Goal: Task Accomplishment & Management: Use online tool/utility

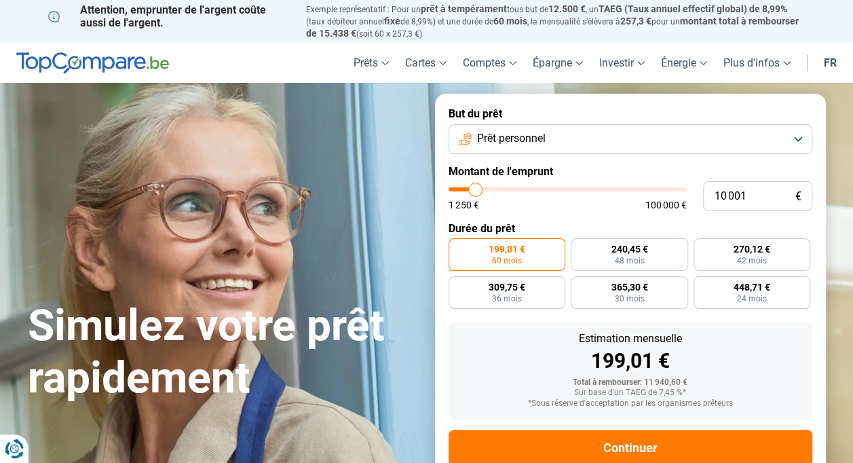
click at [745, 133] on button "Prêt personnel" at bounding box center [630, 139] width 364 height 30
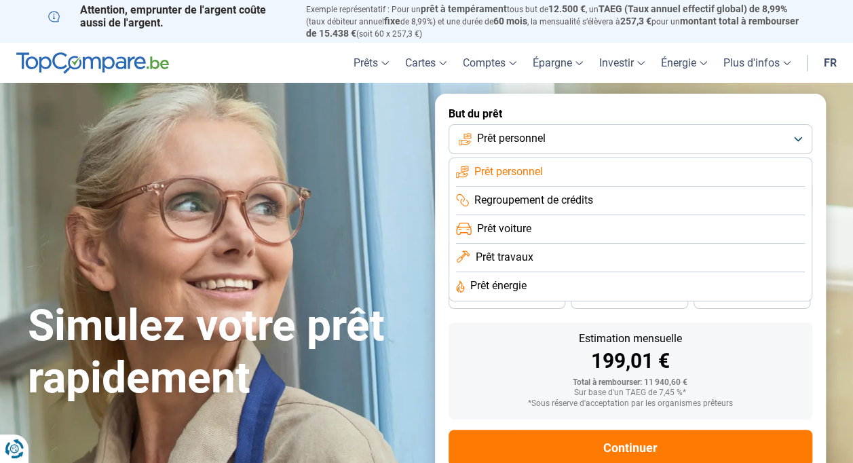
click at [512, 231] on span "Prêt voiture" at bounding box center [504, 228] width 54 height 15
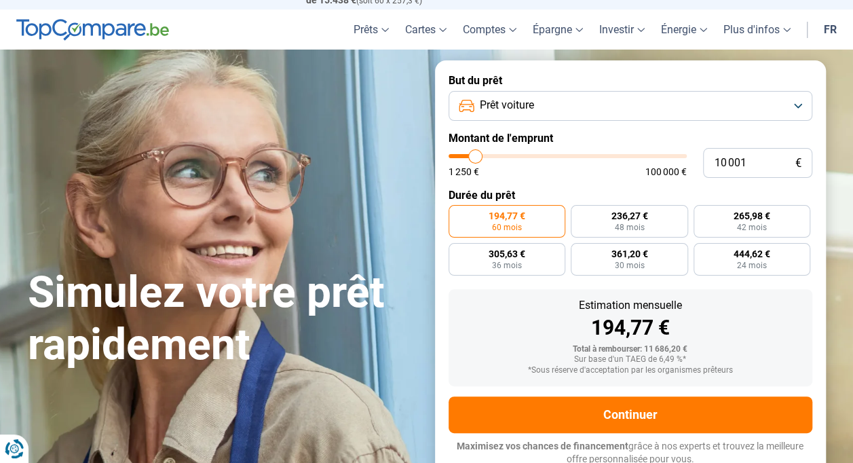
scroll to position [38, 0]
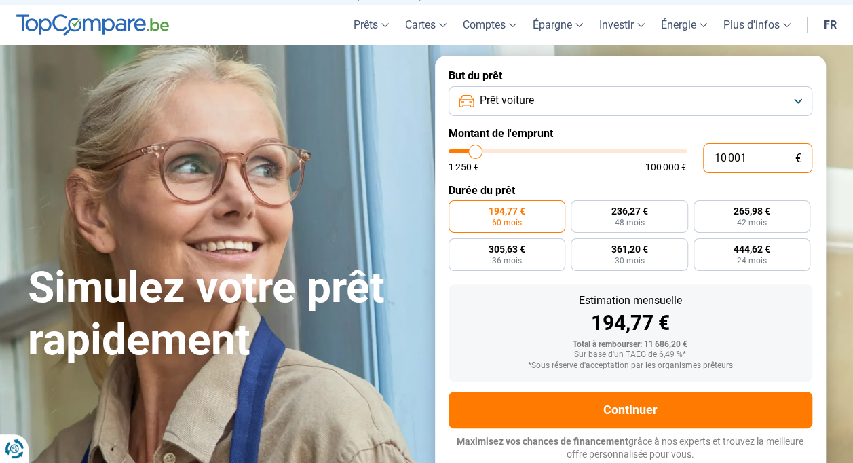
click at [775, 160] on input "10 001" at bounding box center [757, 158] width 109 height 30
type input "1 000"
type input "1250"
type input "100"
type input "1250"
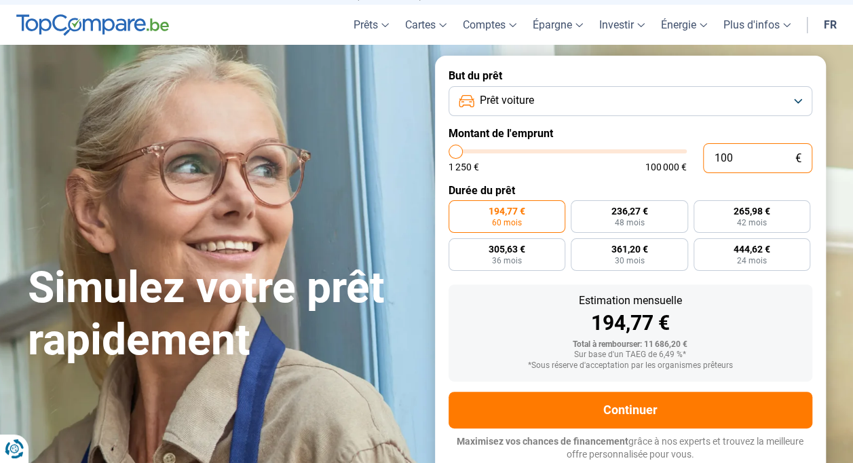
type input "10"
type input "1250"
type input "1"
type input "1250"
type input "0"
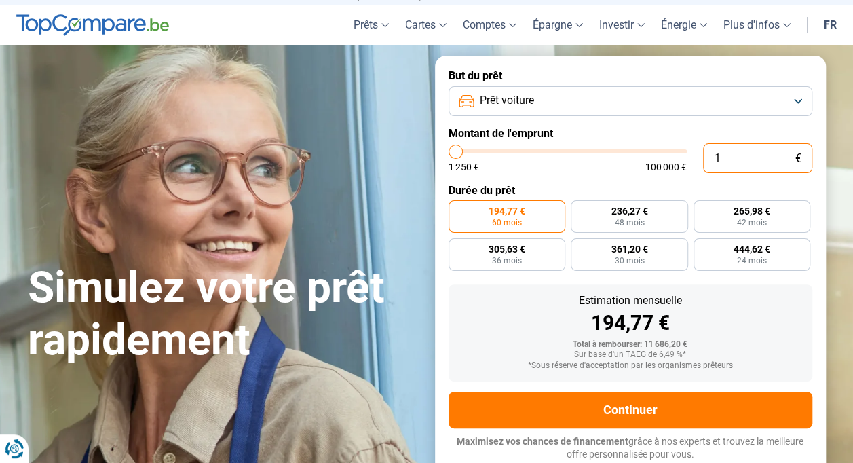
type input "1250"
type input "3"
type input "1250"
type input "38"
type input "1250"
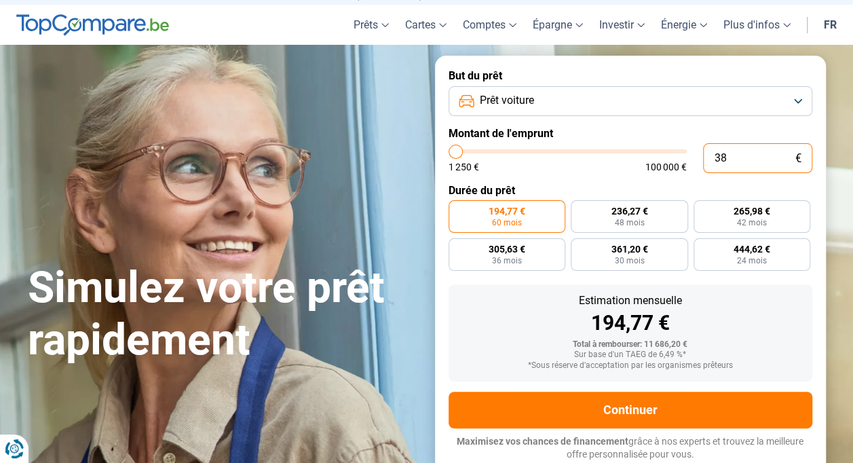
type input "385"
type input "1250"
type input "3 850"
type input "3750"
type input "38 500"
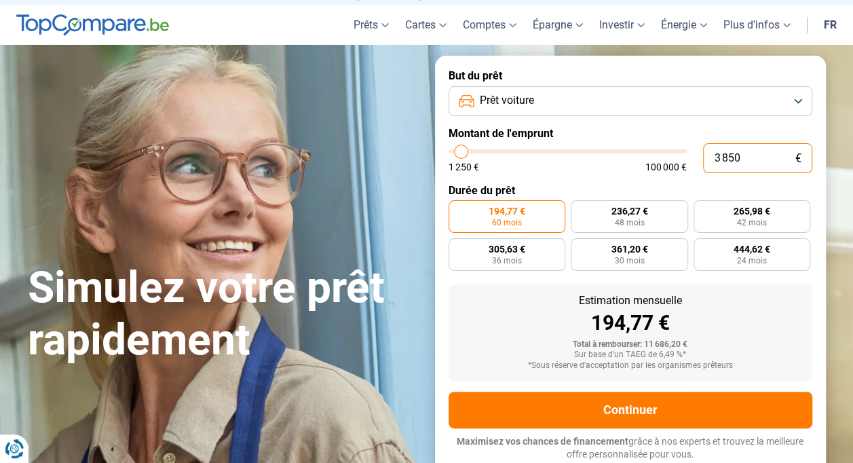
type input "38500"
radio input "false"
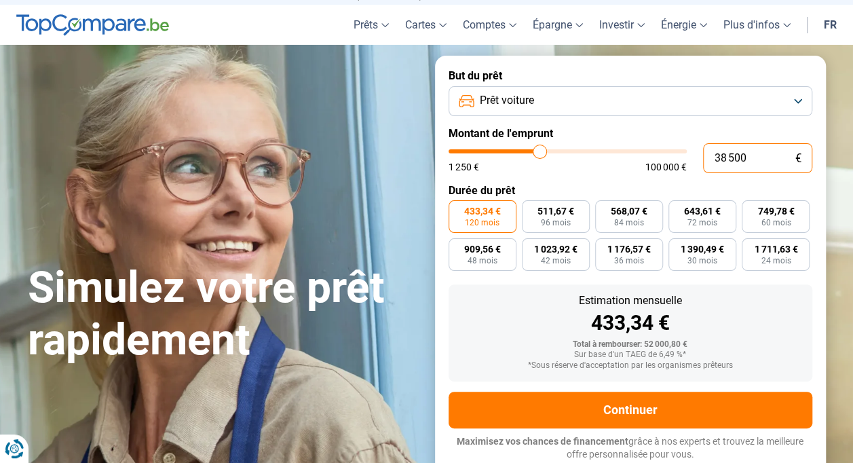
type input "38 500"
click at [796, 100] on button "Prêt voiture" at bounding box center [630, 101] width 364 height 30
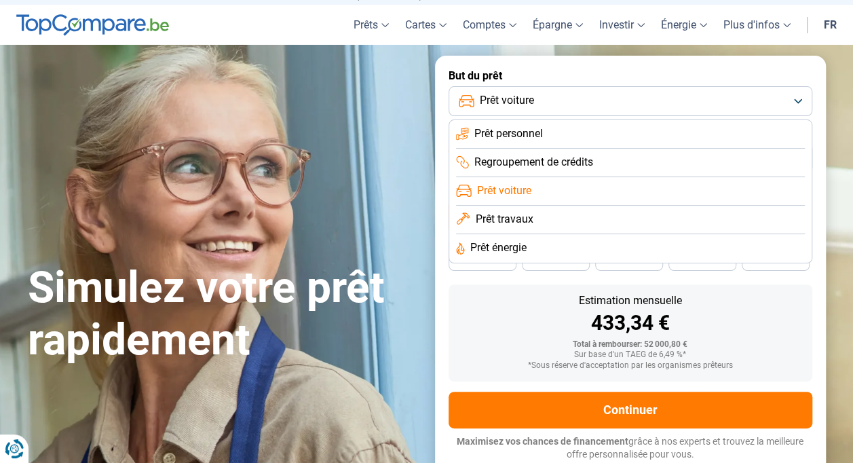
click at [796, 100] on button "Prêt voiture" at bounding box center [630, 101] width 364 height 30
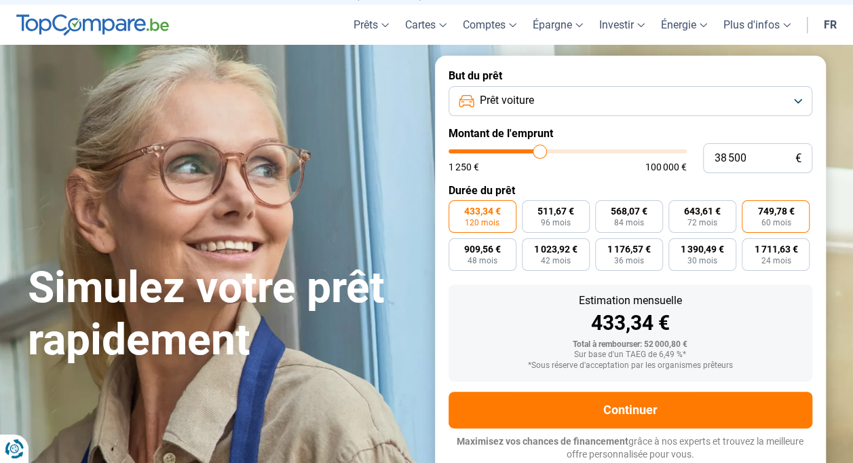
click at [771, 220] on span "60 mois" at bounding box center [776, 222] width 30 height 8
click at [750, 209] on input "749,78 € 60 mois" at bounding box center [746, 204] width 9 height 9
radio input "true"
